Goal: Task Accomplishment & Management: Use online tool/utility

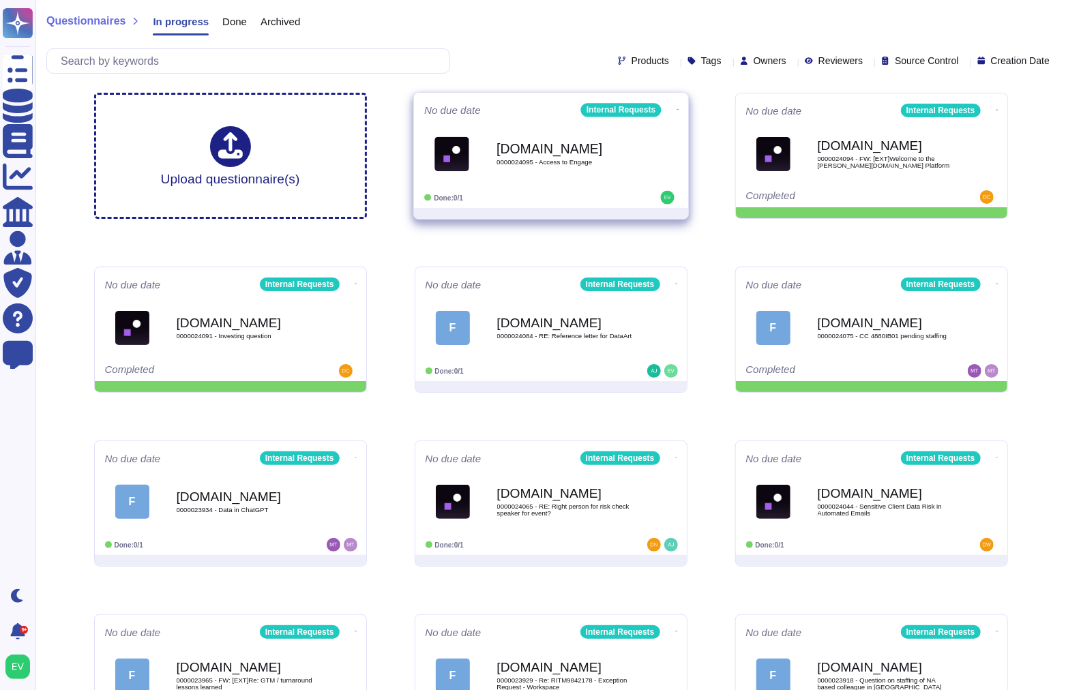
click at [676, 108] on icon at bounding box center [677, 109] width 3 height 3
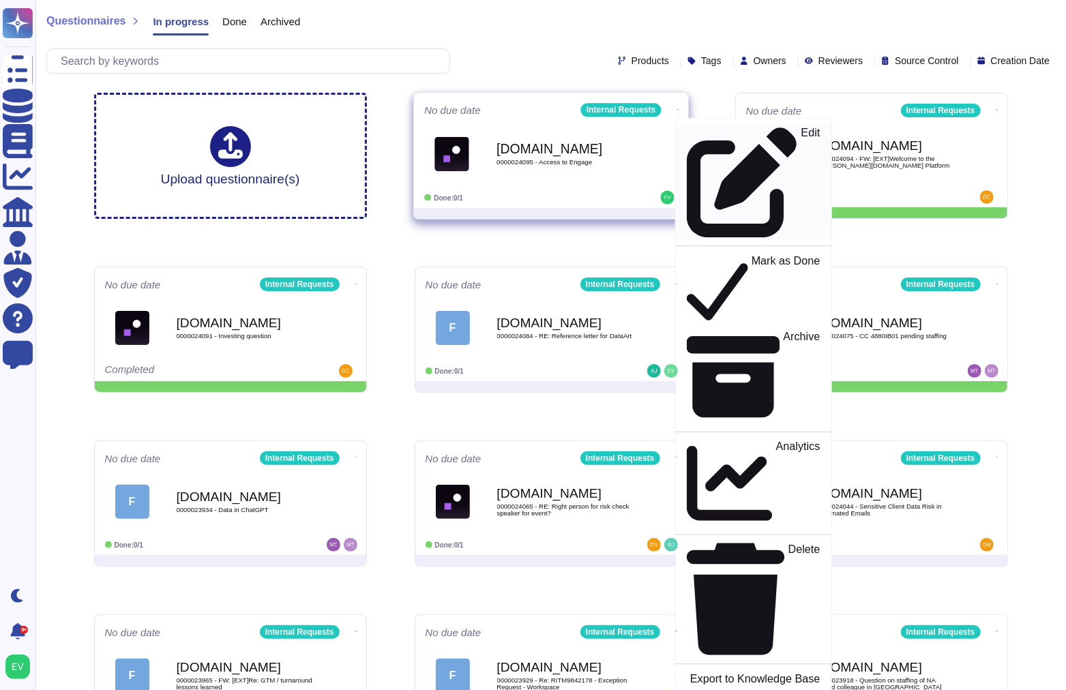
click at [689, 127] on div "Edit" at bounding box center [752, 182] width 133 height 111
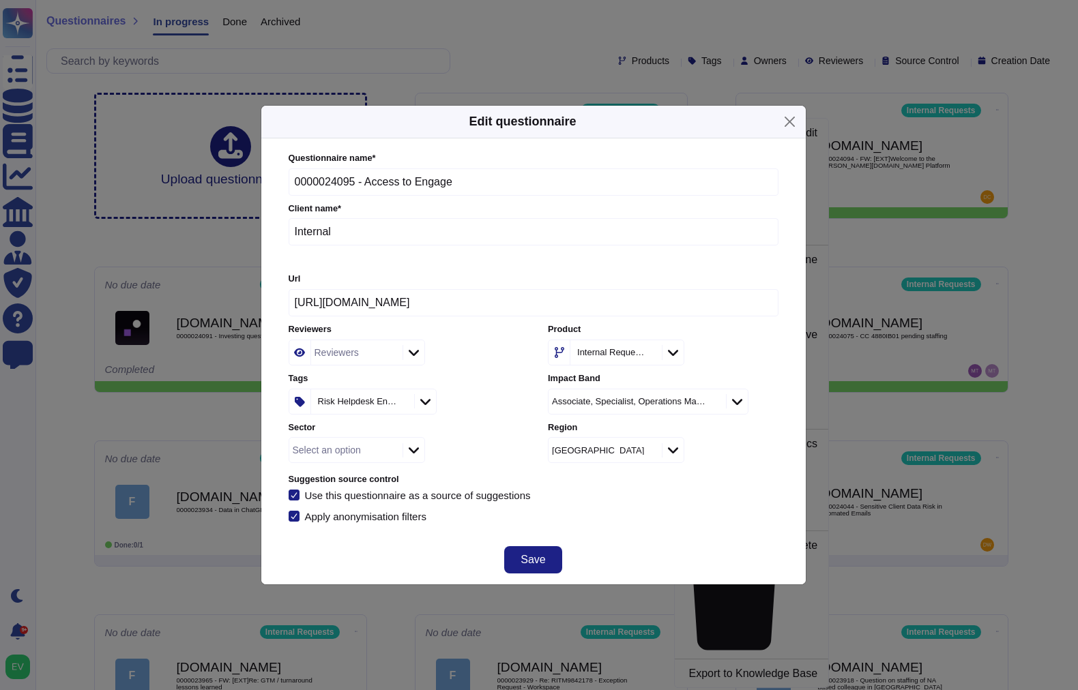
click at [364, 362] on div "Reviewers" at bounding box center [355, 352] width 88 height 25
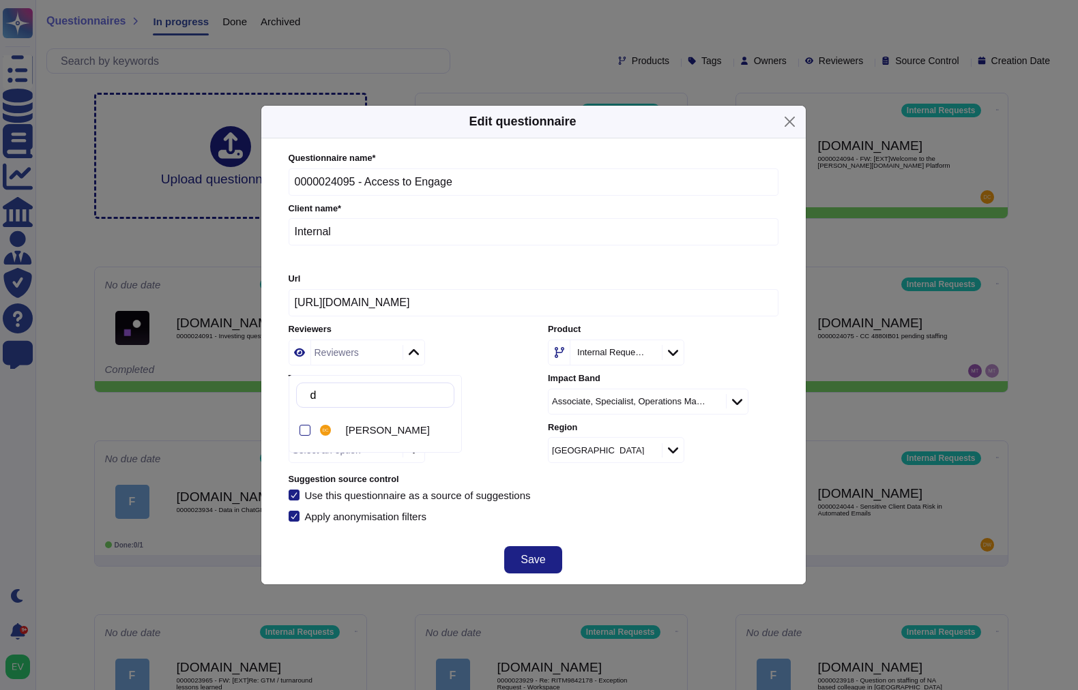
type input "da"
click at [301, 430] on div at bounding box center [304, 430] width 11 height 11
click at [684, 518] on div "Apply anonymisation filters" at bounding box center [534, 516] width 490 height 11
click at [546, 564] on button "Save" at bounding box center [532, 559] width 57 height 27
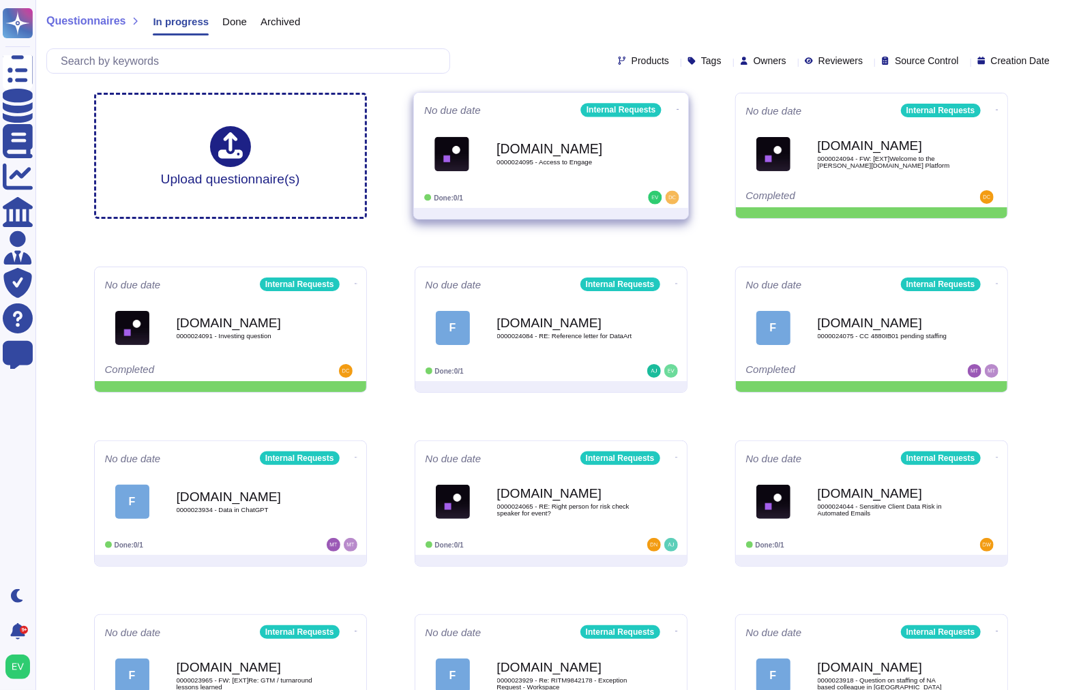
click at [676, 108] on icon at bounding box center [677, 109] width 3 height 3
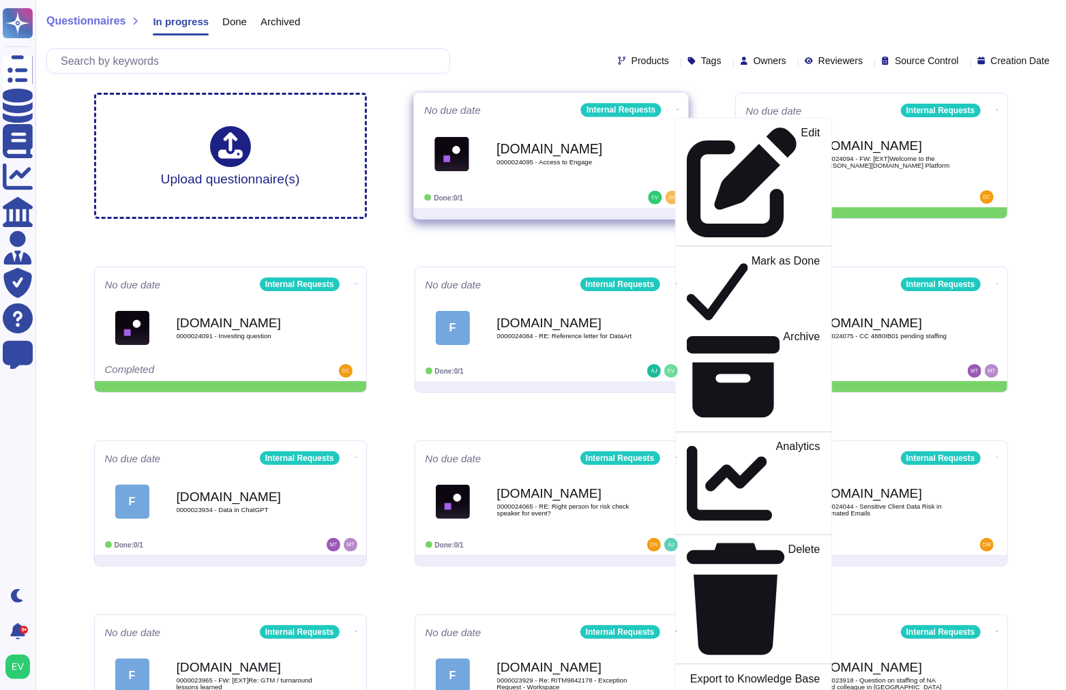
click at [559, 160] on span "0000024095 - Access to Engage" at bounding box center [566, 162] width 138 height 7
